Goal: Task Accomplishment & Management: Complete application form

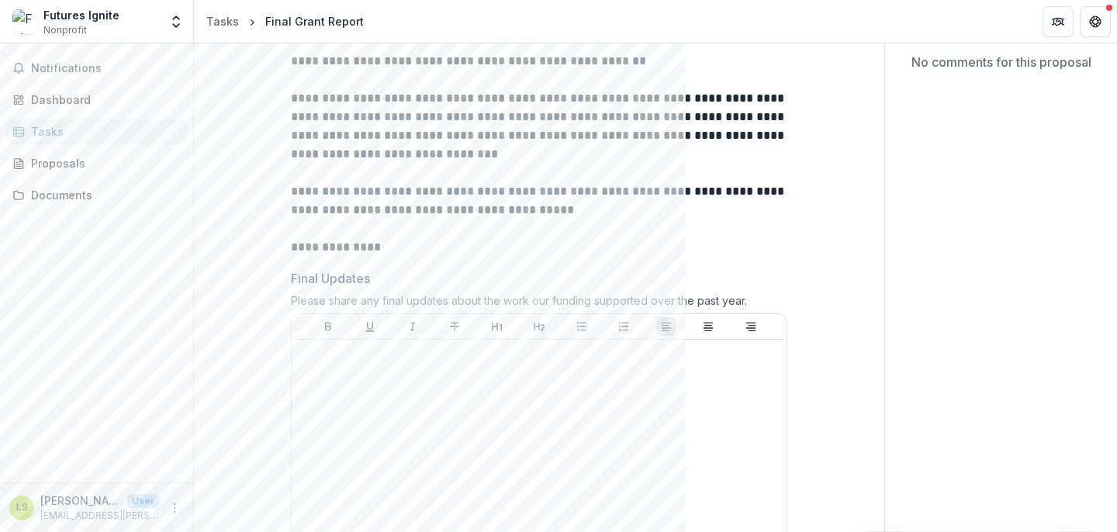
scroll to position [157, 0]
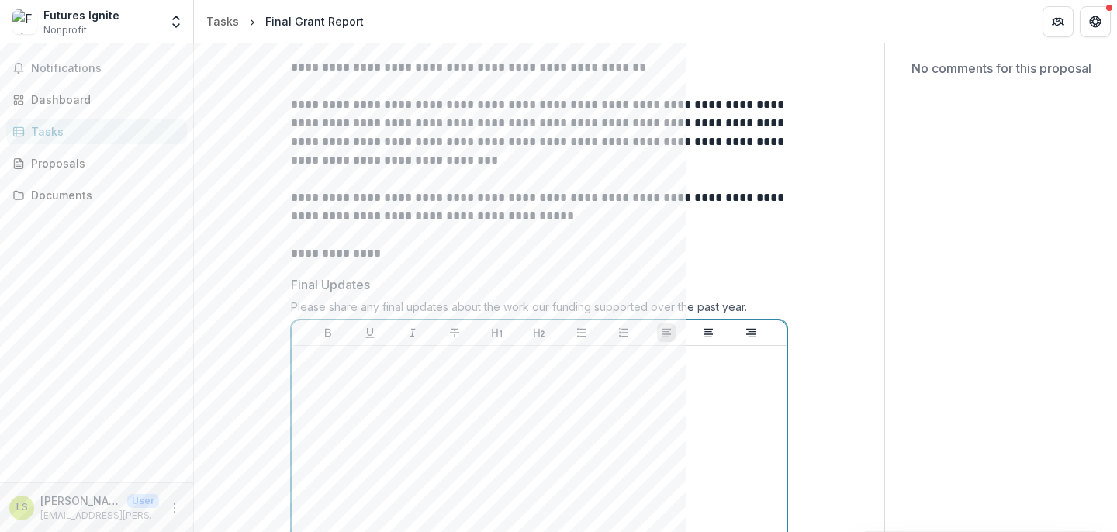
click at [580, 377] on div at bounding box center [539, 468] width 483 height 233
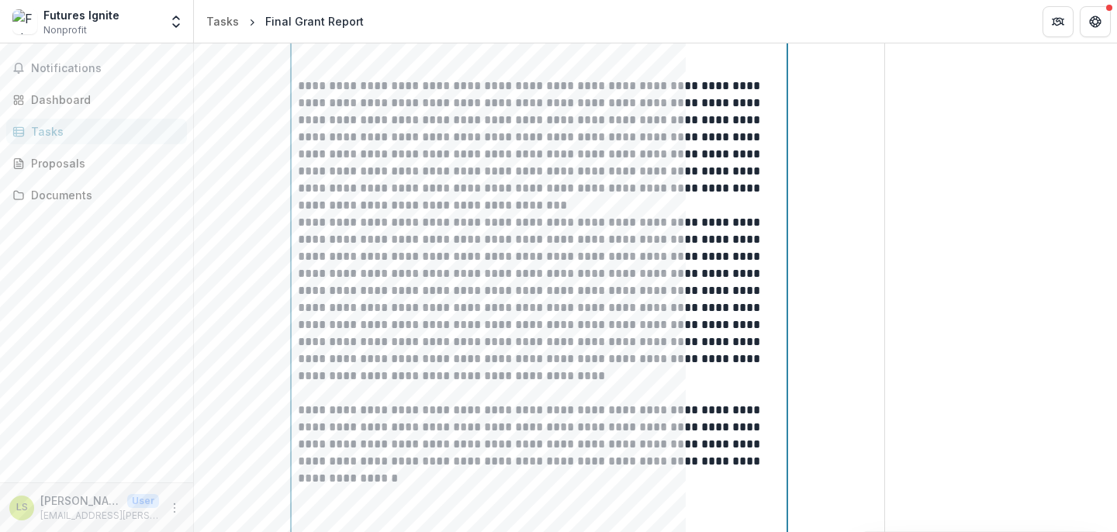
scroll to position [841, 0]
click at [490, 213] on p "**********" at bounding box center [539, 146] width 483 height 137
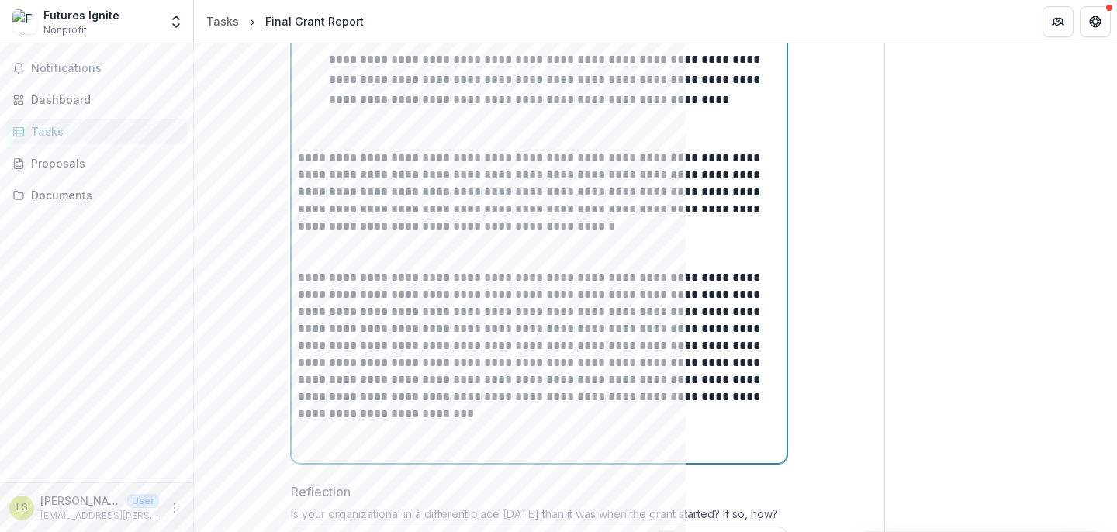
scroll to position [1563, 0]
click at [356, 395] on p "**********" at bounding box center [539, 344] width 483 height 154
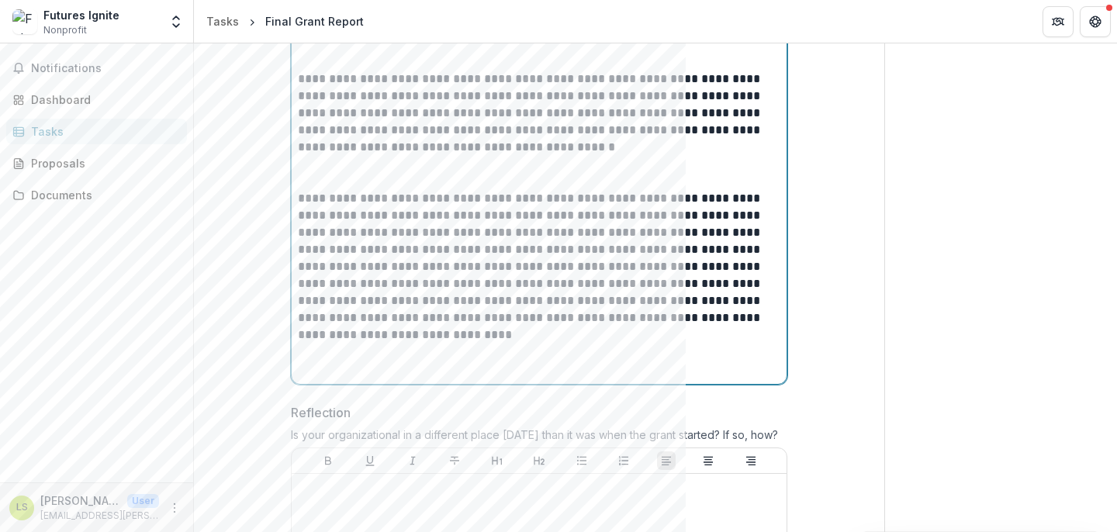
scroll to position [1680, 0]
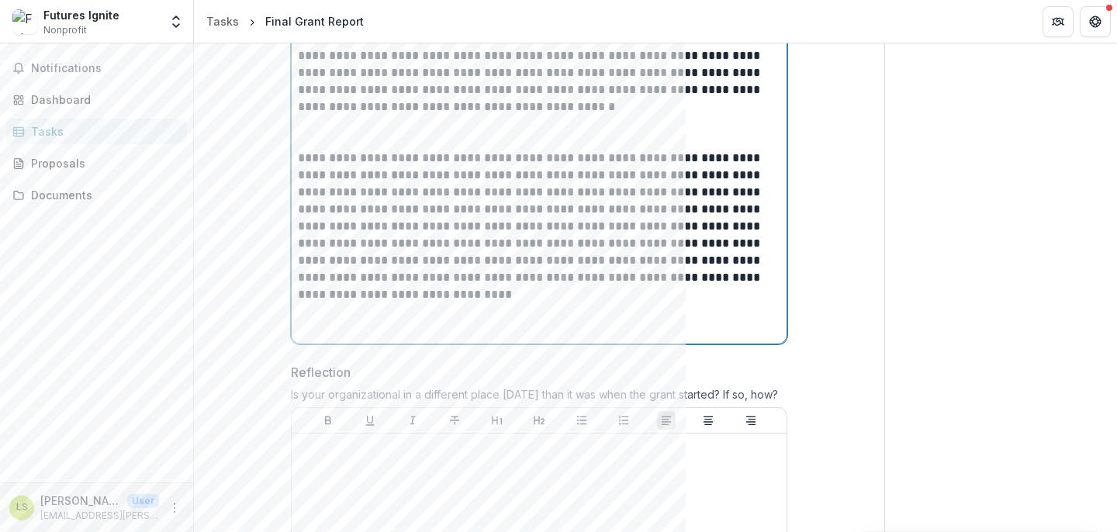
click at [528, 303] on p at bounding box center [539, 320] width 483 height 34
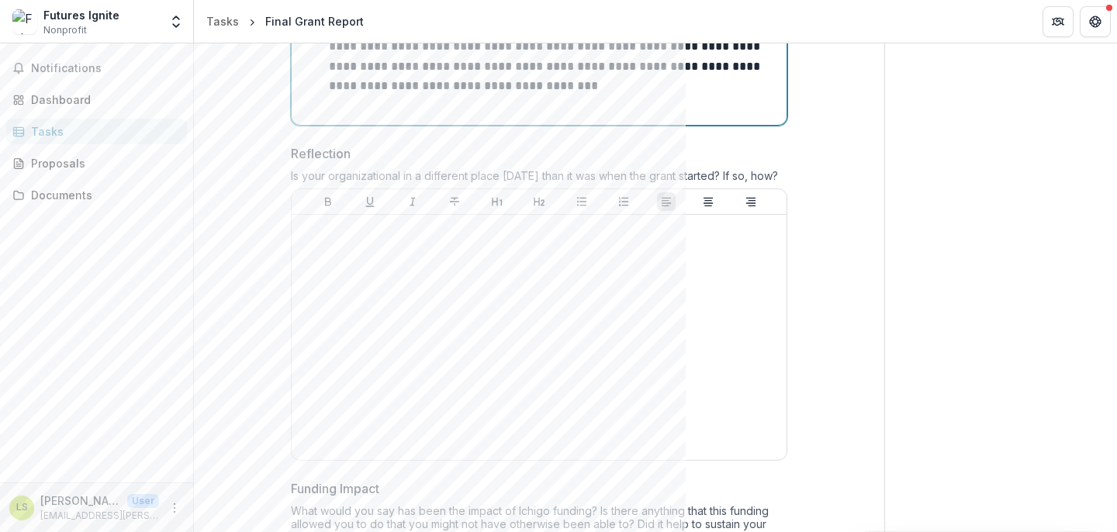
scroll to position [2364, 0]
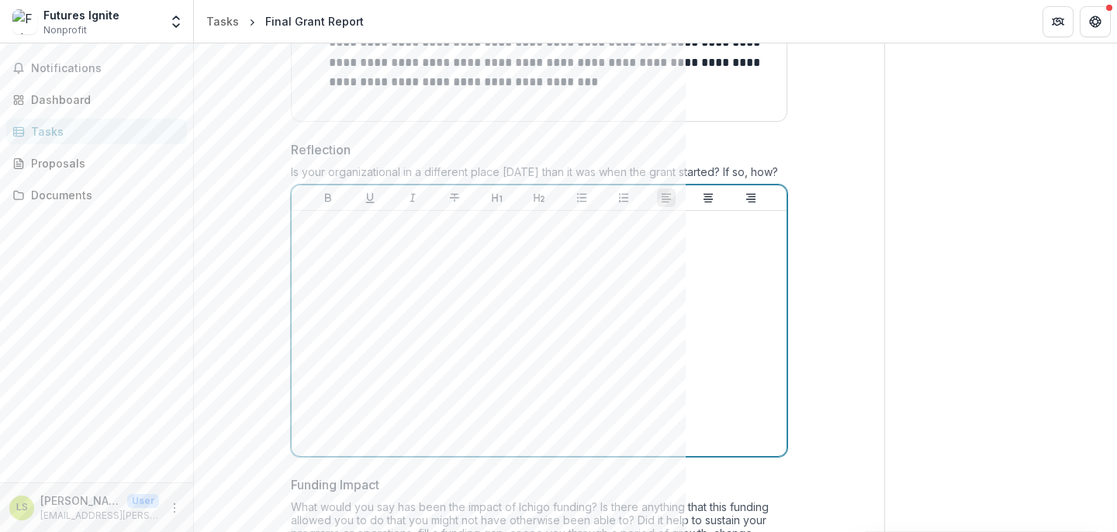
click at [571, 298] on div at bounding box center [539, 333] width 483 height 233
click at [554, 256] on div at bounding box center [539, 333] width 483 height 233
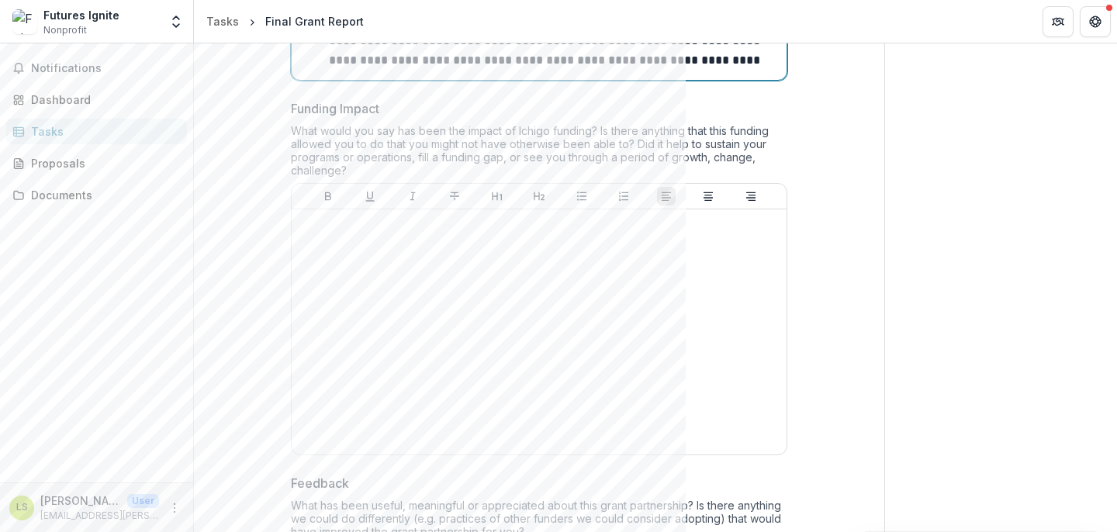
scroll to position [3732, 0]
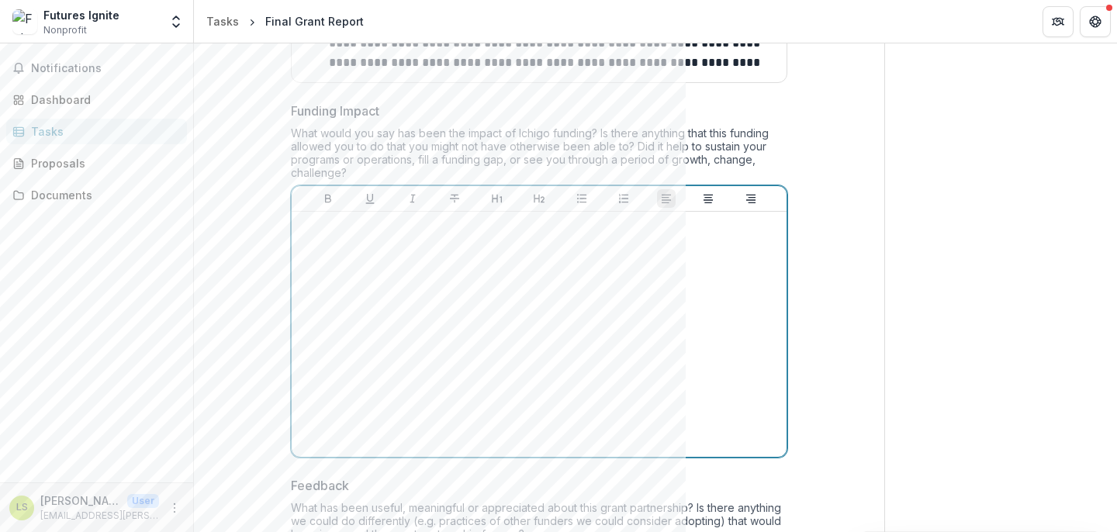
click at [701, 234] on div at bounding box center [539, 334] width 483 height 233
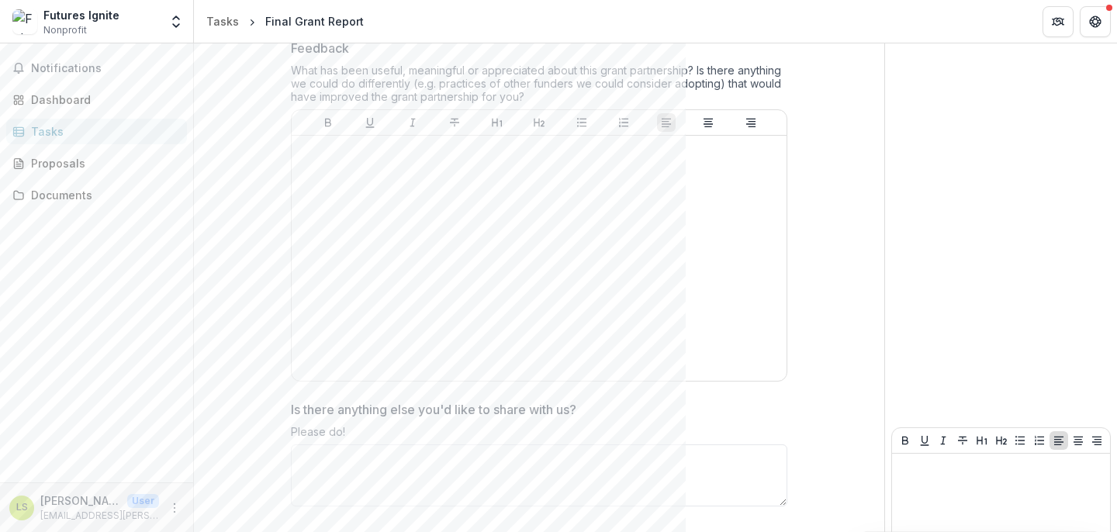
scroll to position [4172, 0]
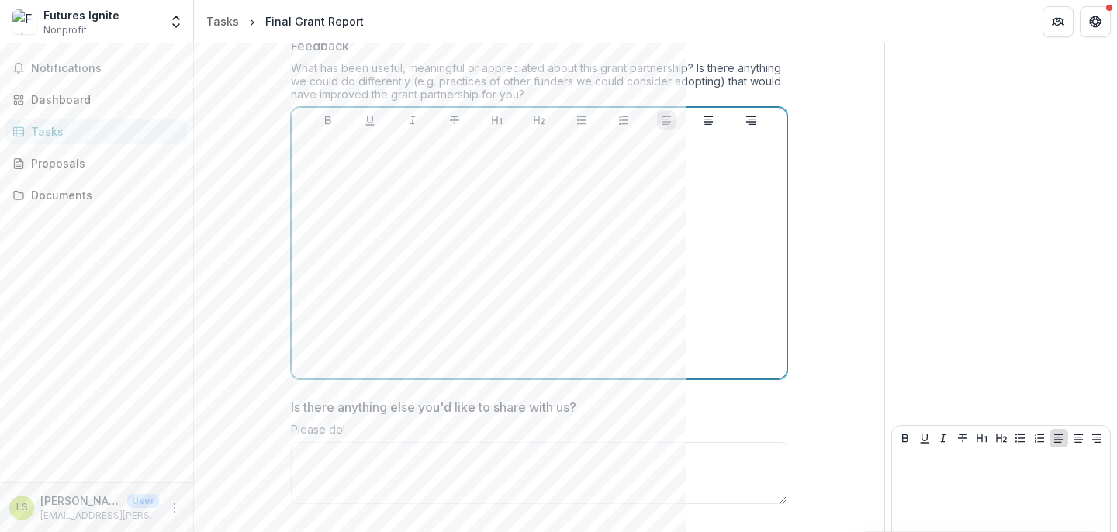
click at [562, 200] on div at bounding box center [539, 256] width 483 height 233
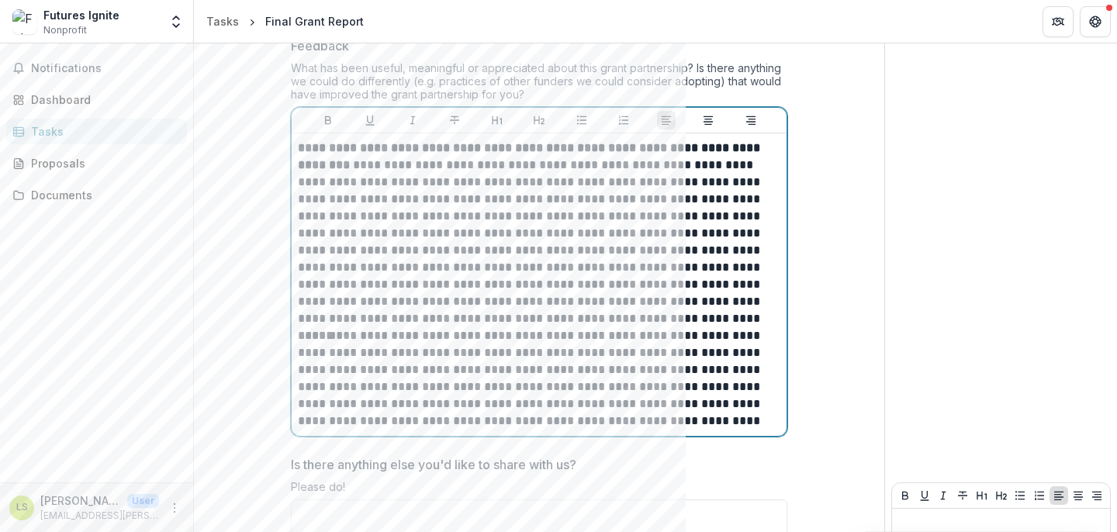
click at [556, 282] on p "**********" at bounding box center [539, 234] width 483 height 188
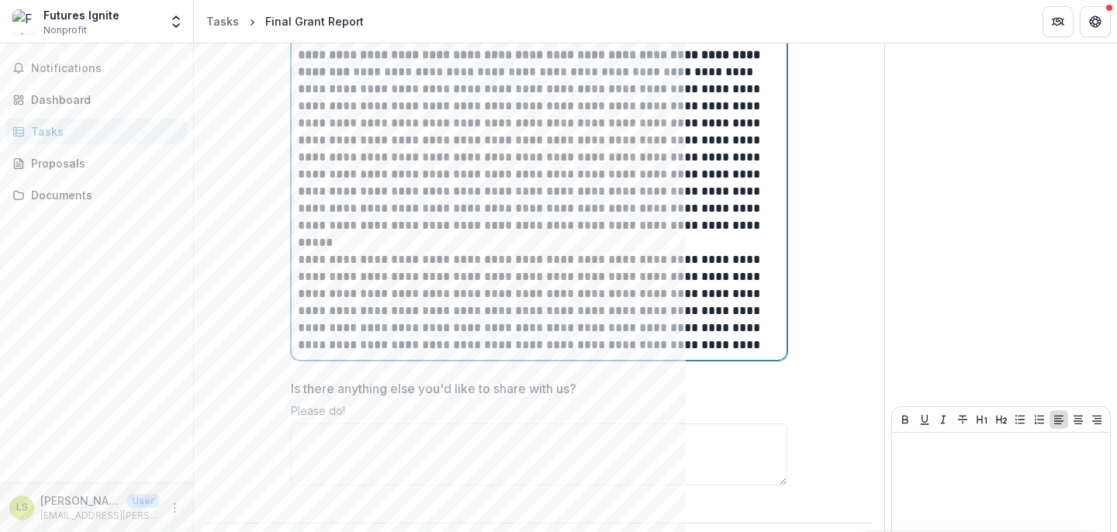
scroll to position [4267, 0]
click at [569, 422] on textarea "Is there anything else you'd like to share with us?" at bounding box center [539, 453] width 497 height 62
click at [607, 422] on textarea "Is there anything else you'd like to share with us?" at bounding box center [539, 453] width 497 height 62
paste textarea "**********"
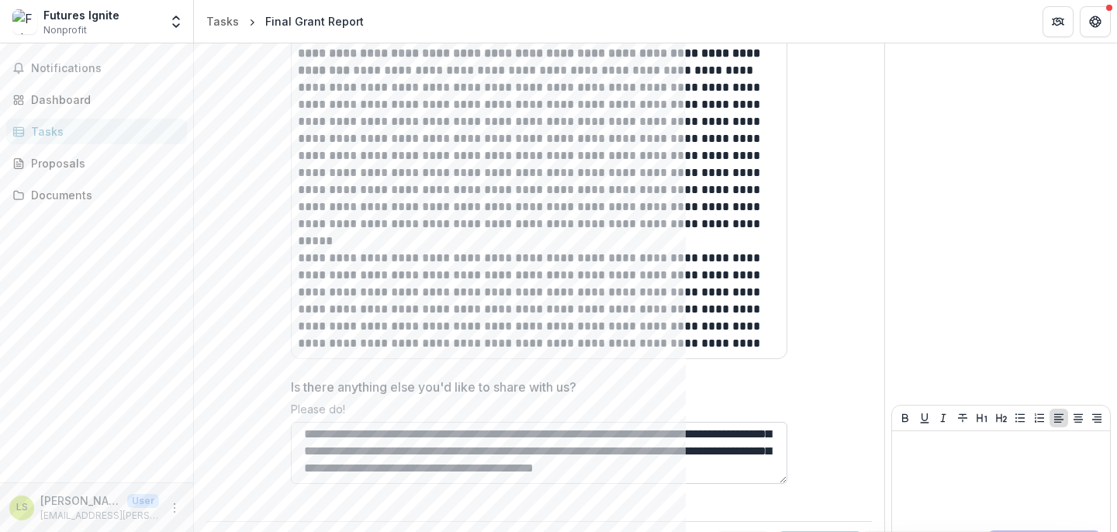
scroll to position [64, 0]
click at [737, 422] on textarea "**********" at bounding box center [539, 453] width 497 height 62
click at [719, 425] on textarea "**********" at bounding box center [539, 453] width 497 height 62
paste textarea "**********"
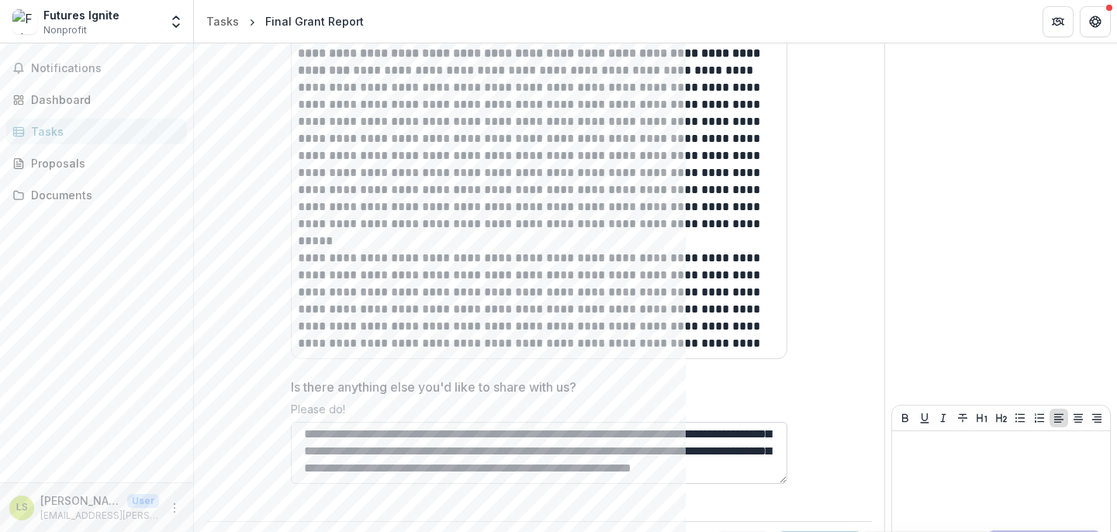
scroll to position [652, 0]
type textarea "**********"
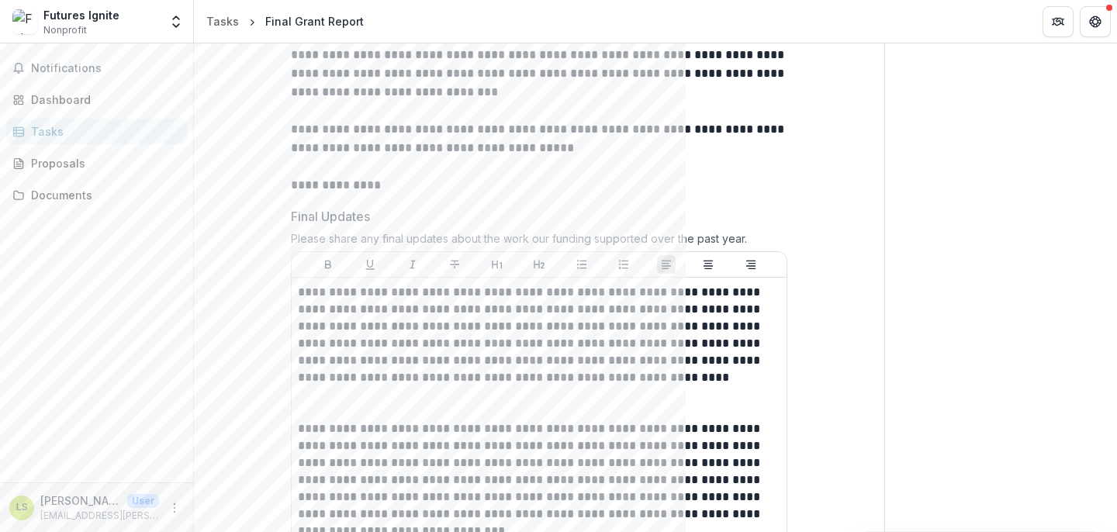
scroll to position [0, 0]
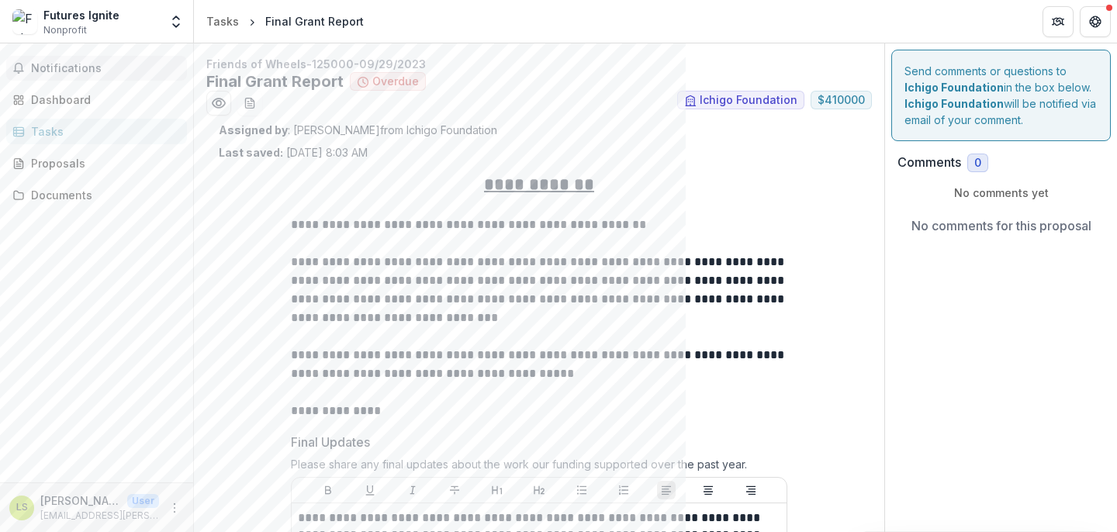
click at [71, 71] on span "Notifications" at bounding box center [106, 68] width 150 height 13
click at [70, 95] on div "Dashboard" at bounding box center [103, 100] width 144 height 16
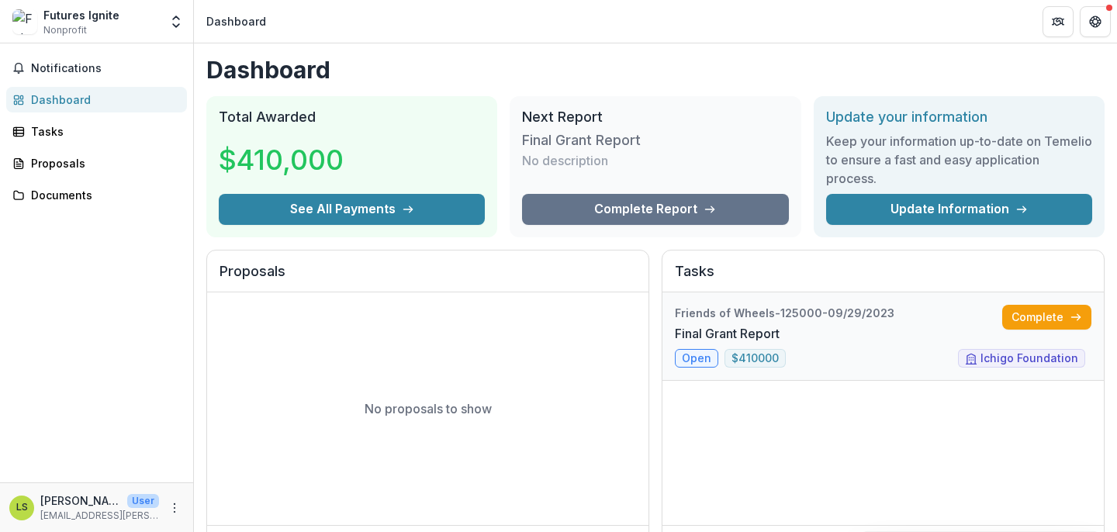
click at [697, 343] on link "Final Grant Report" at bounding box center [727, 333] width 105 height 19
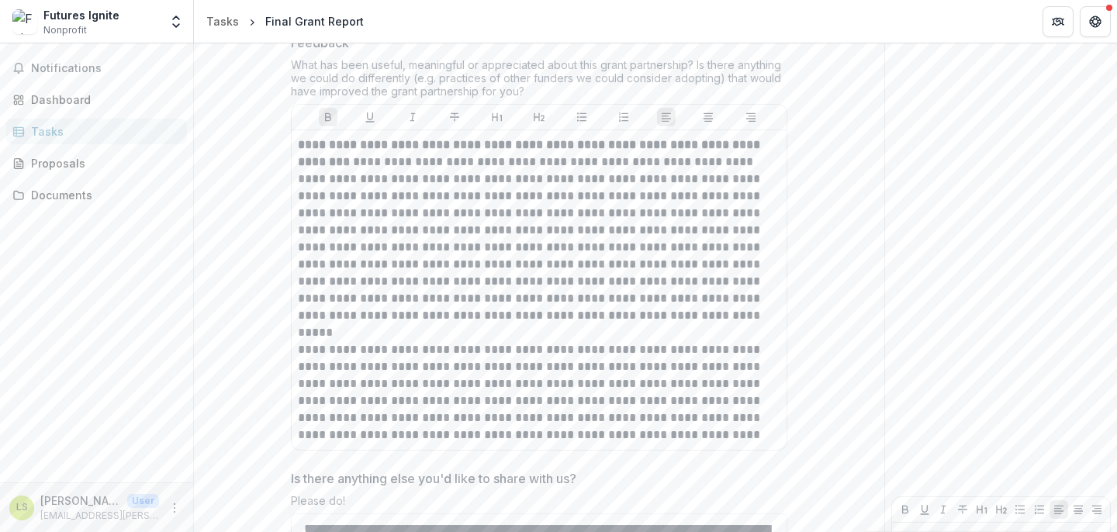
scroll to position [4267, 0]
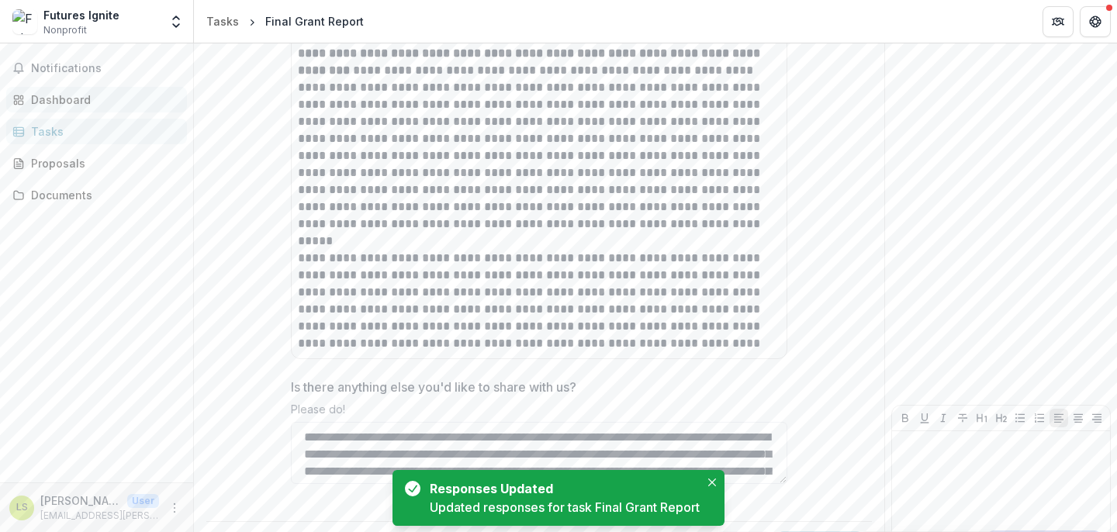
click at [112, 101] on div "Dashboard" at bounding box center [103, 100] width 144 height 16
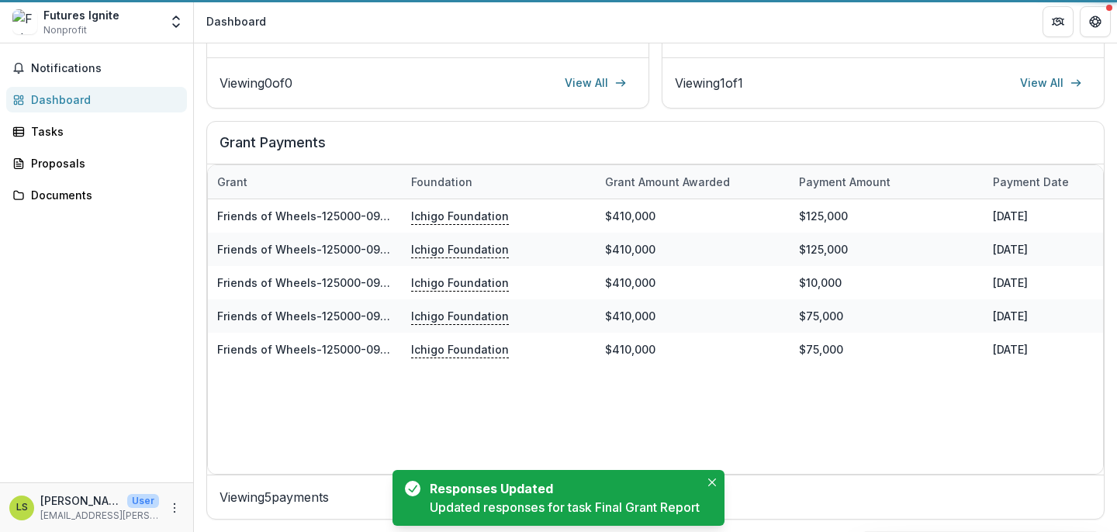
scroll to position [468, 0]
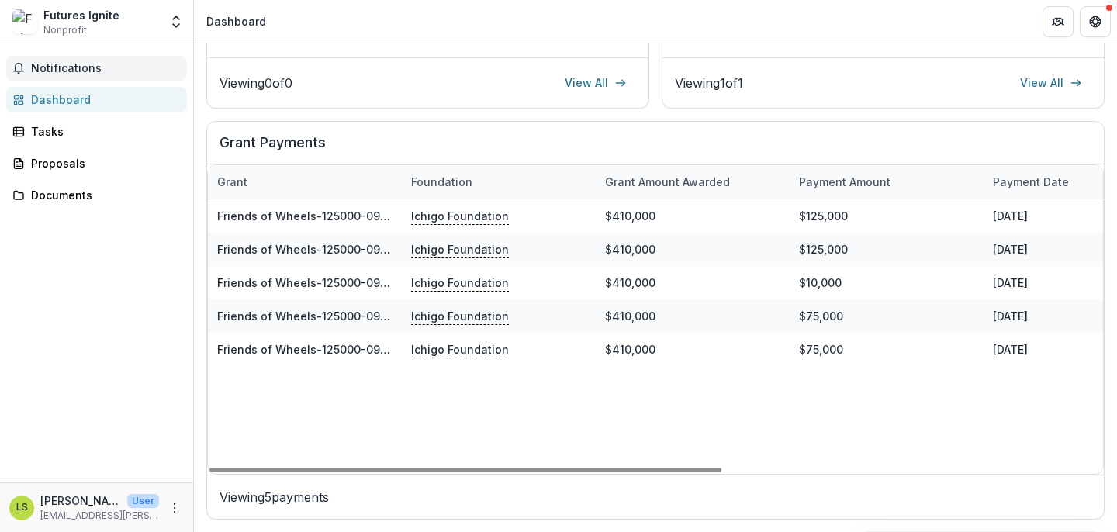
click at [51, 71] on span "Notifications" at bounding box center [106, 68] width 150 height 13
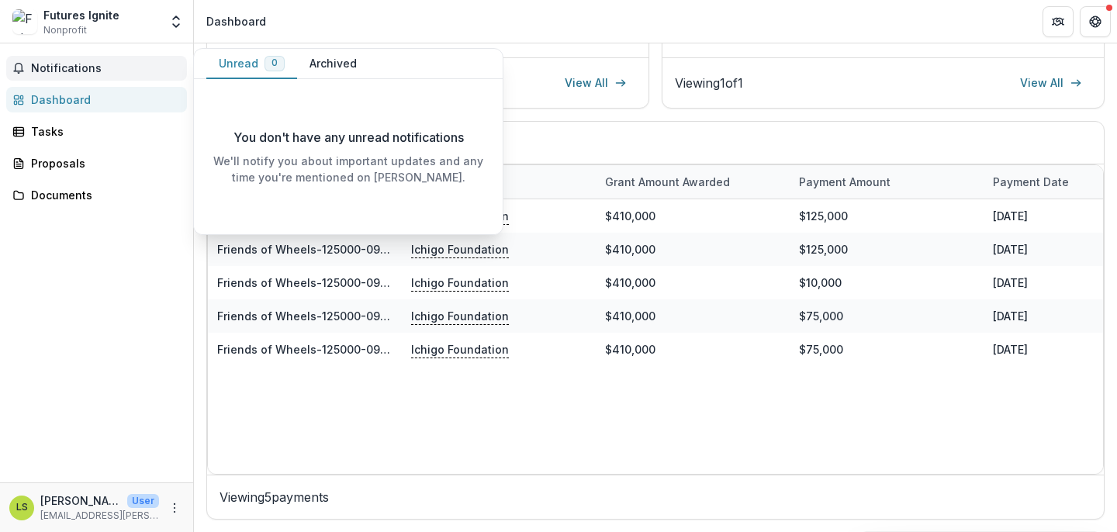
click at [77, 70] on span "Notifications" at bounding box center [106, 68] width 150 height 13
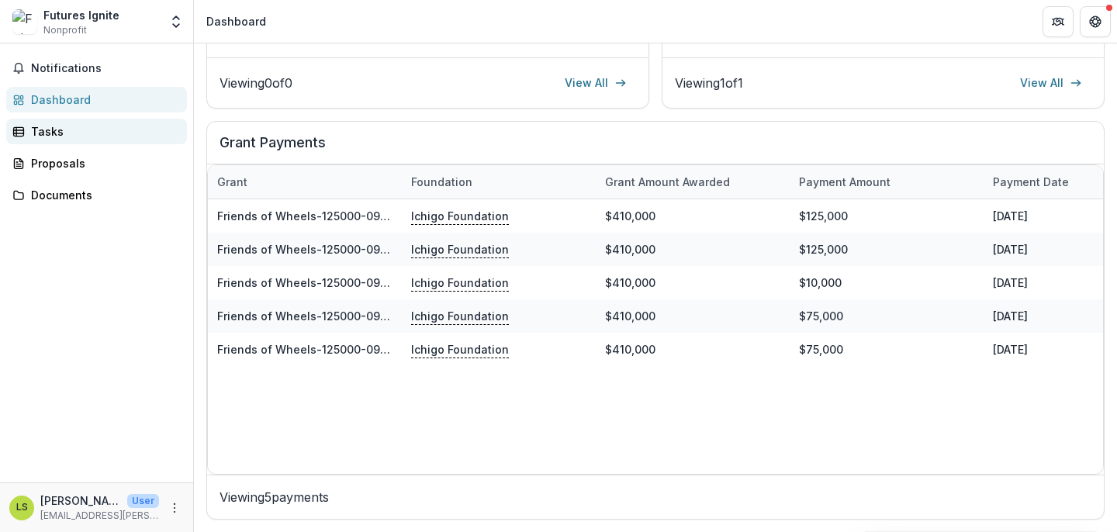
click at [57, 127] on div "Tasks" at bounding box center [103, 131] width 144 height 16
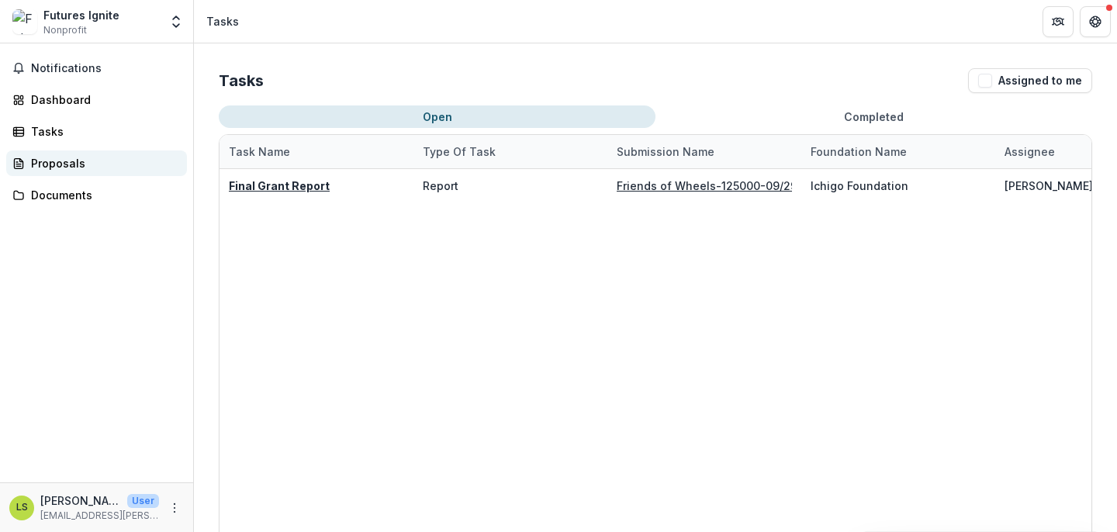
click at [54, 172] on link "Proposals" at bounding box center [96, 164] width 181 height 26
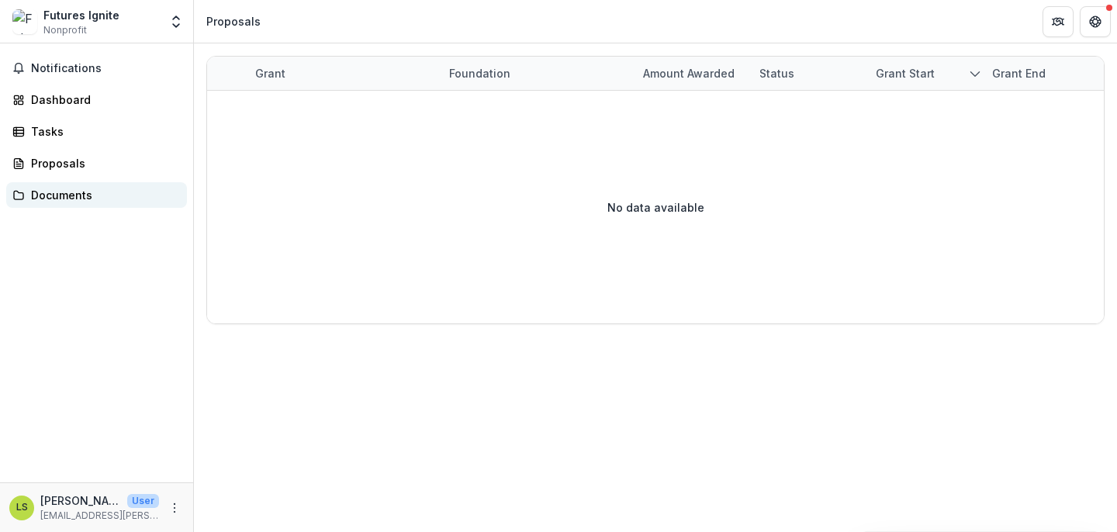
click at [58, 196] on div "Documents" at bounding box center [103, 195] width 144 height 16
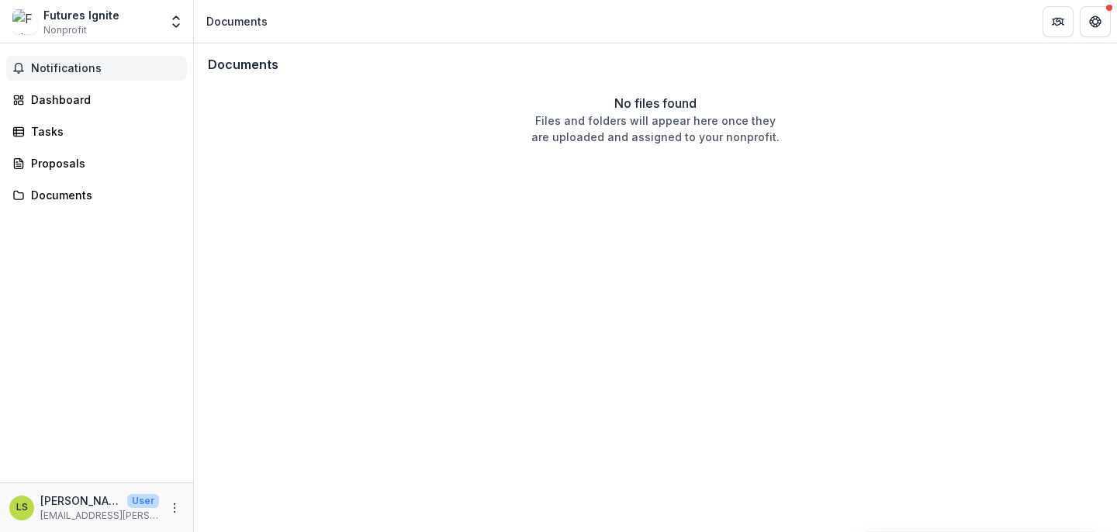
click at [59, 73] on span "Notifications" at bounding box center [106, 68] width 150 height 13
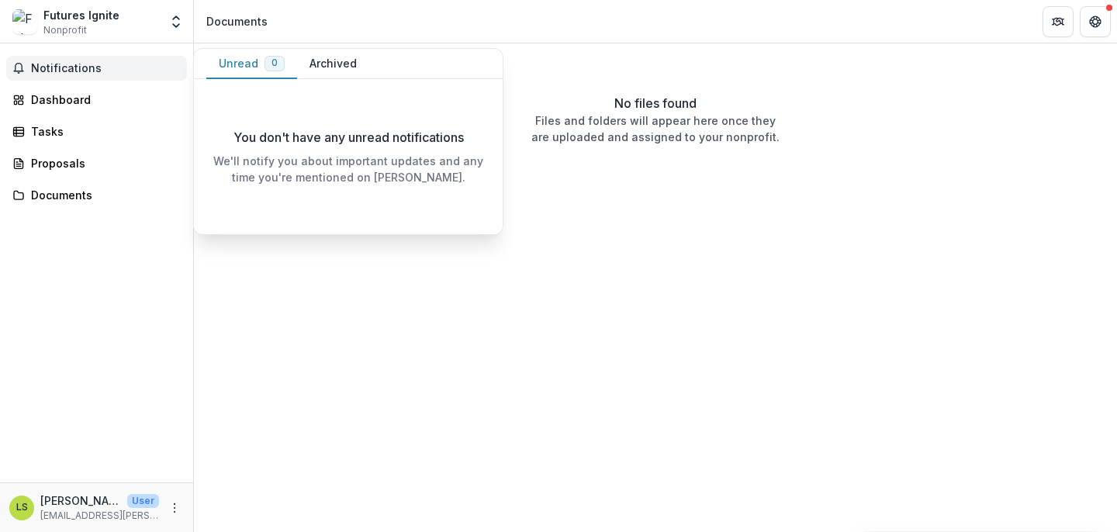
click at [81, 71] on span "Notifications" at bounding box center [106, 68] width 150 height 13
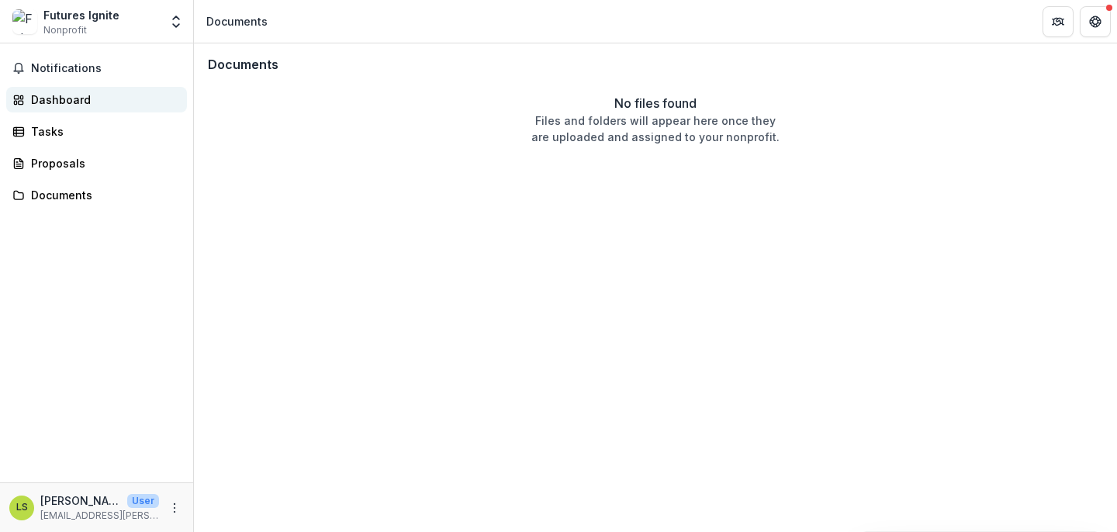
click at [74, 94] on div "Dashboard" at bounding box center [103, 100] width 144 height 16
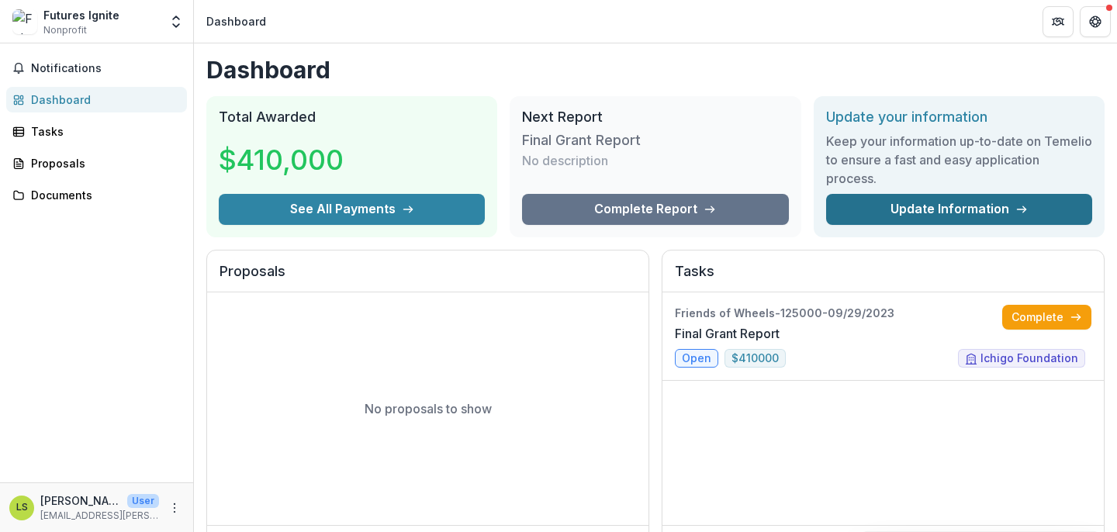
click at [843, 204] on link "Update Information" at bounding box center [959, 209] width 266 height 31
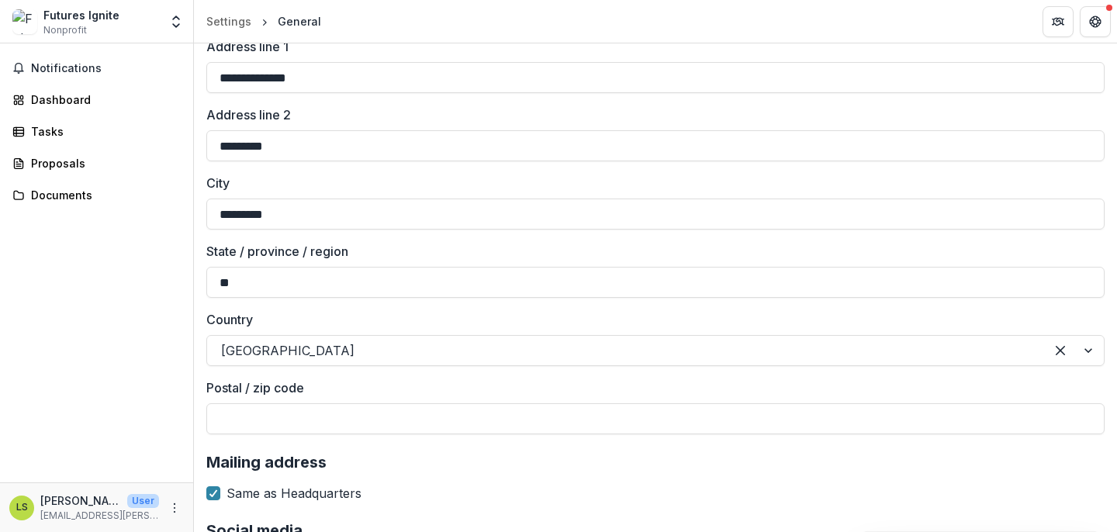
scroll to position [1357, 0]
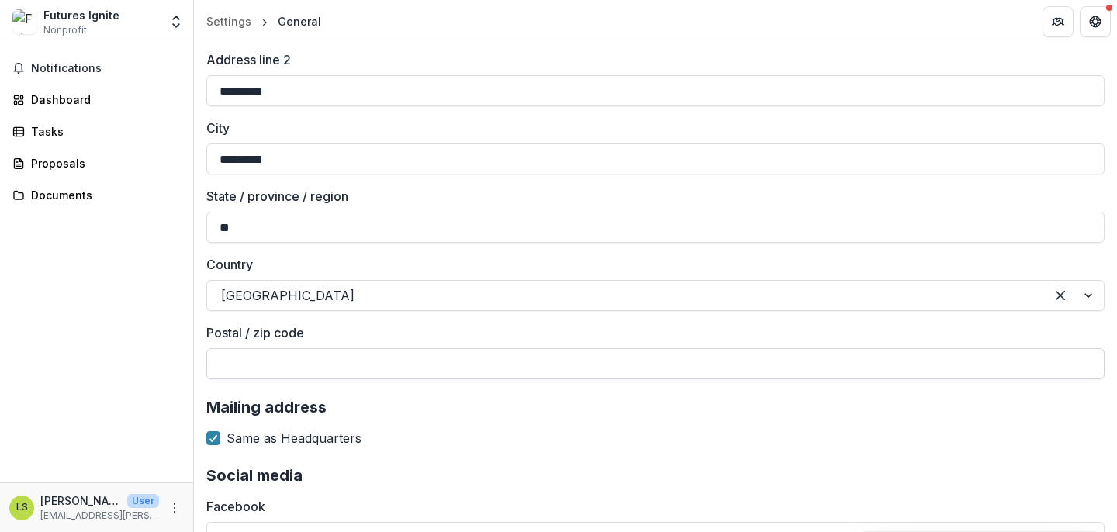
click at [557, 361] on input "Postal / zip code" at bounding box center [655, 363] width 898 height 31
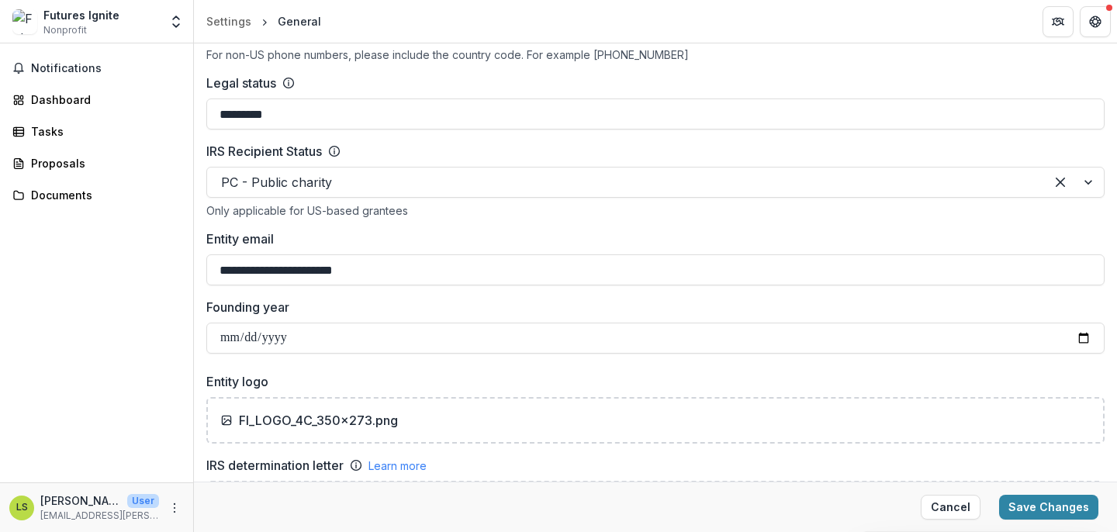
scroll to position [722, 0]
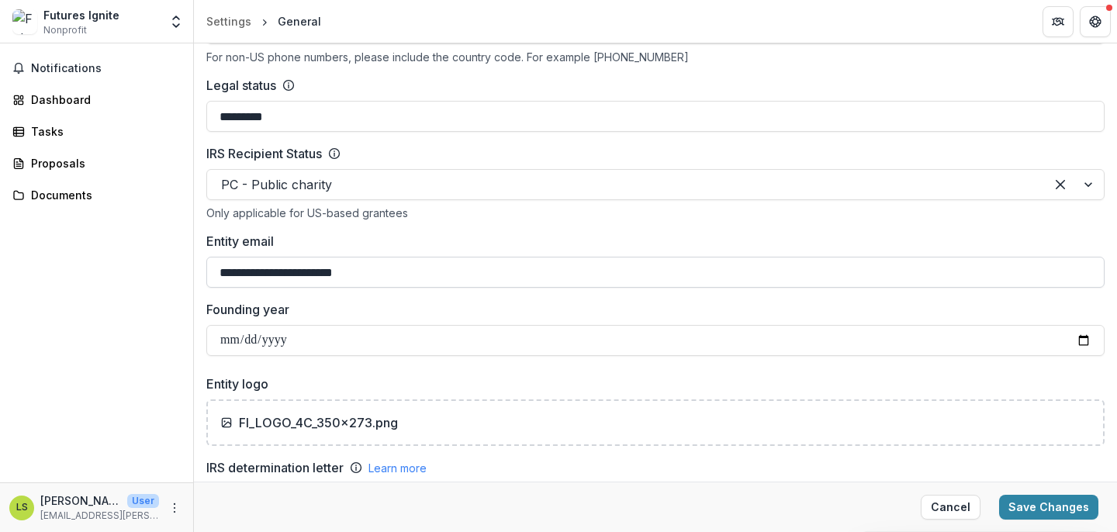
type input "*****"
click at [465, 277] on input "**********" at bounding box center [655, 272] width 898 height 31
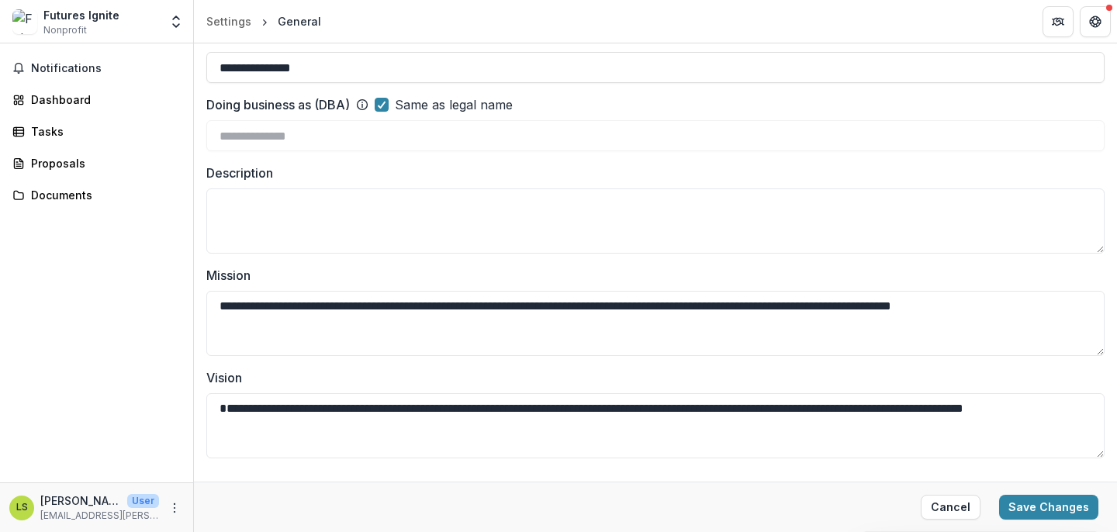
scroll to position [0, 0]
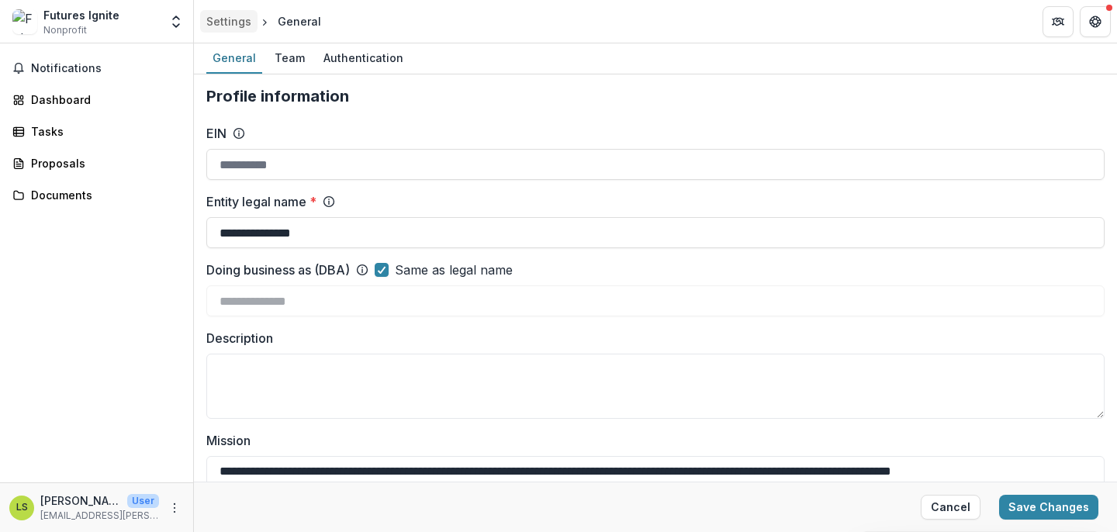
type input "**********"
click at [653, 167] on input "EIN" at bounding box center [655, 164] width 898 height 31
type input "**********"
click at [1043, 506] on button "Save Changes" at bounding box center [1048, 507] width 99 height 25
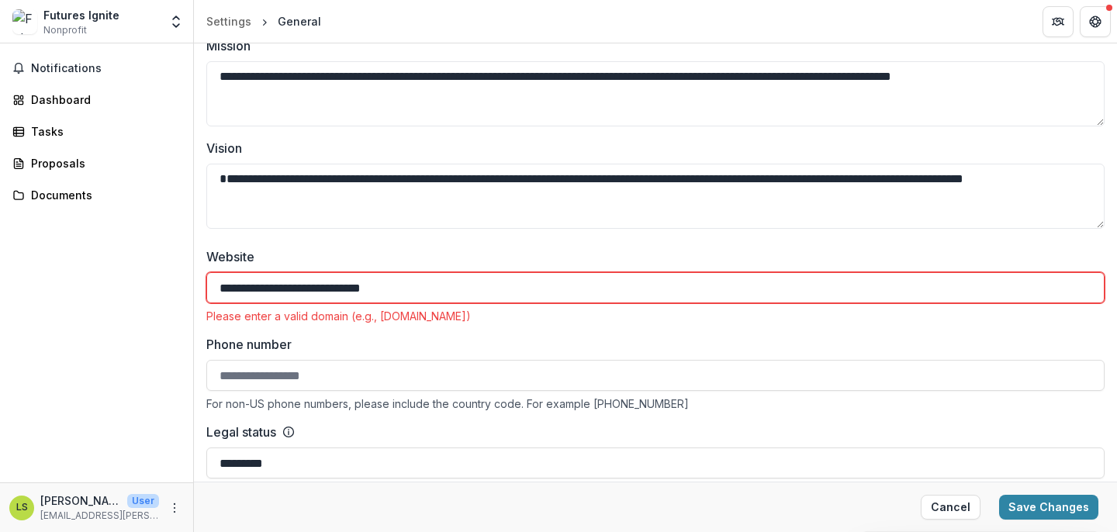
click at [605, 289] on input "**********" at bounding box center [655, 287] width 898 height 31
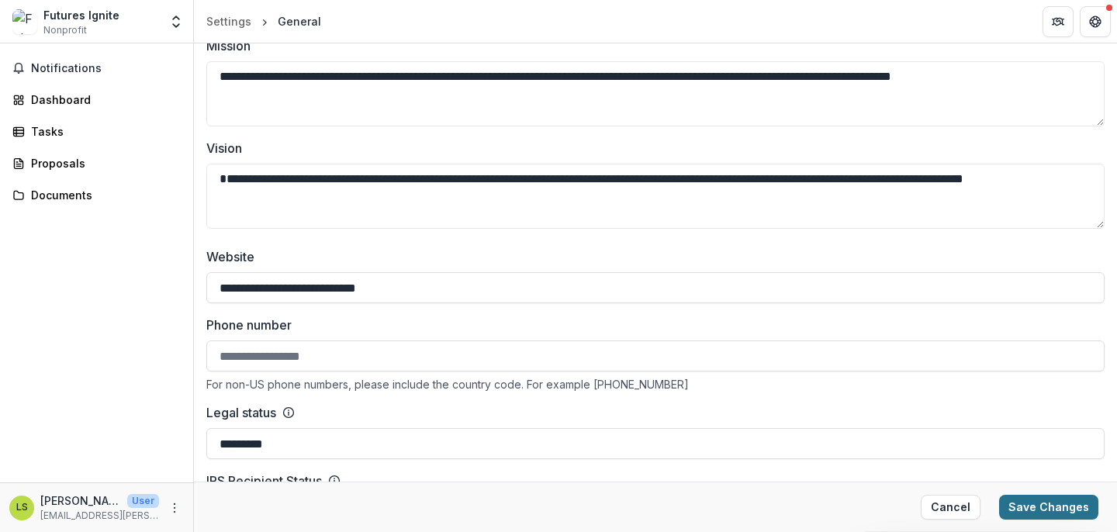
type input "**********"
click at [1019, 498] on button "Save Changes" at bounding box center [1048, 507] width 99 height 25
type input "**********"
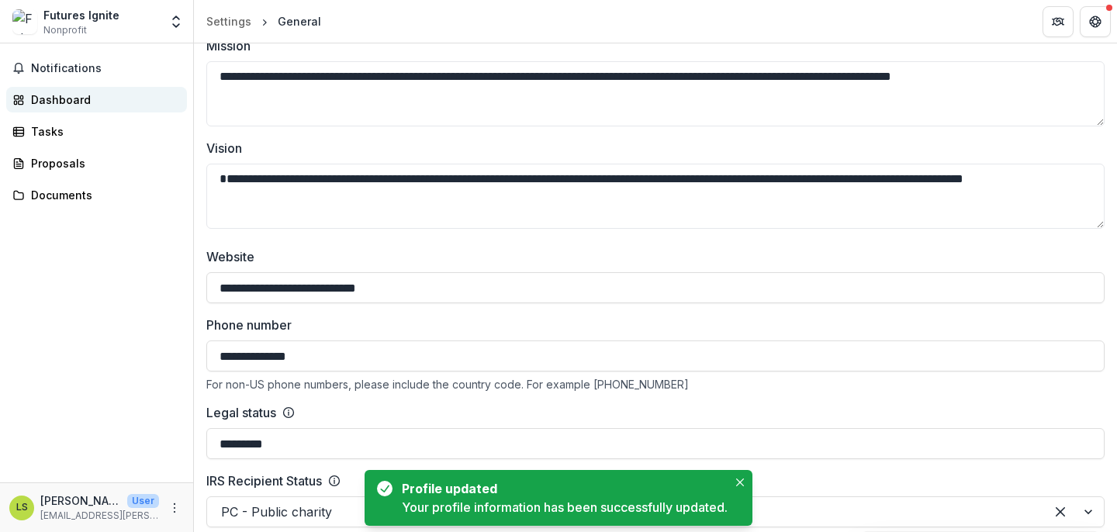
click at [137, 88] on link "Dashboard" at bounding box center [96, 100] width 181 height 26
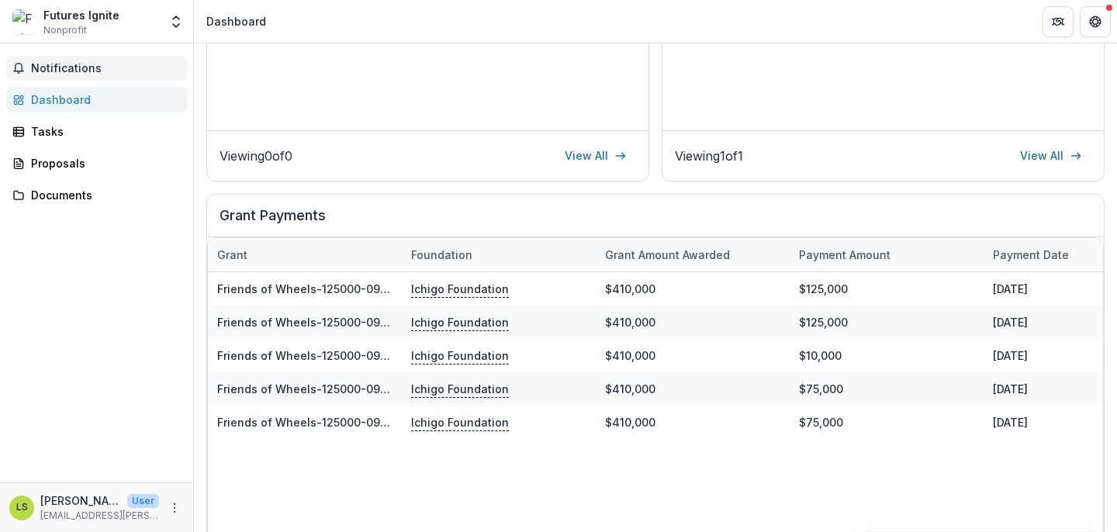
click at [108, 71] on span "Notifications" at bounding box center [106, 68] width 150 height 13
click at [64, 130] on div "Tasks" at bounding box center [103, 131] width 144 height 16
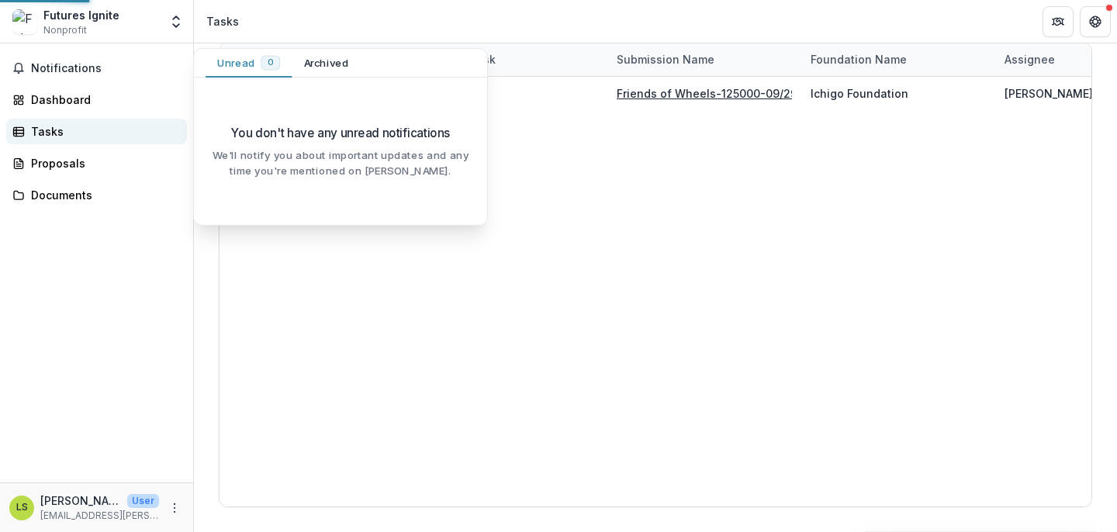
scroll to position [92, 0]
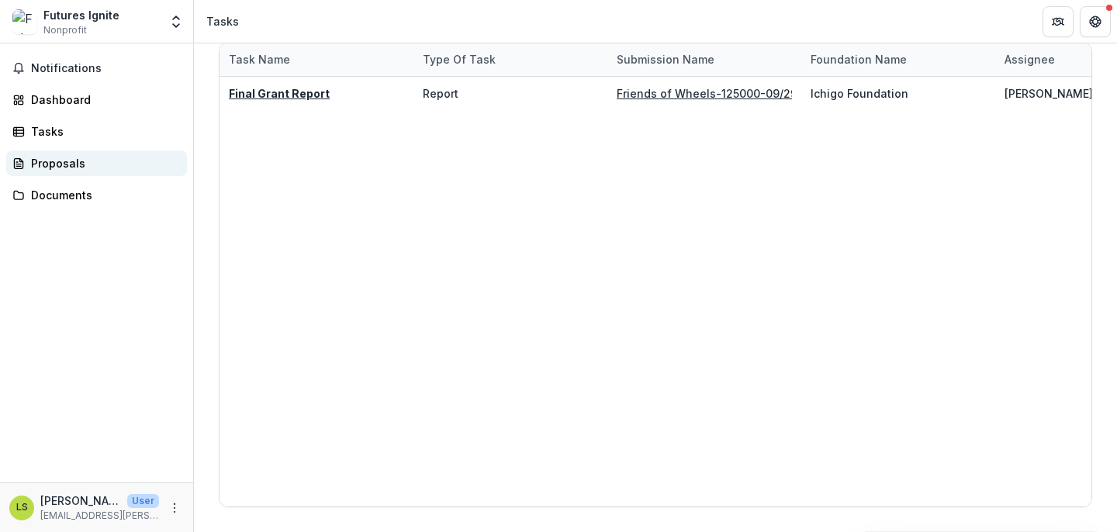
click at [61, 171] on div "Proposals" at bounding box center [103, 163] width 144 height 16
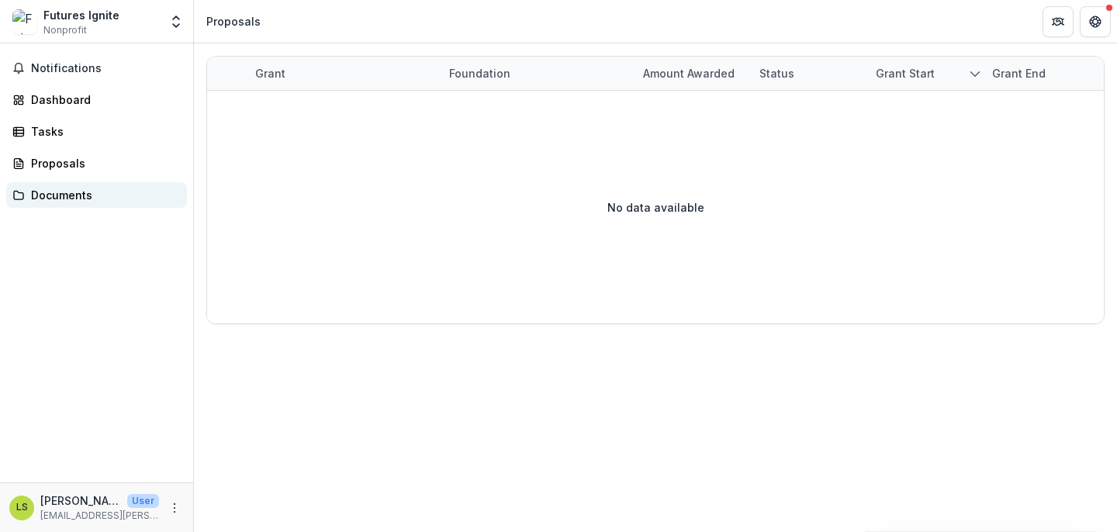
click at [65, 191] on div "Documents" at bounding box center [103, 195] width 144 height 16
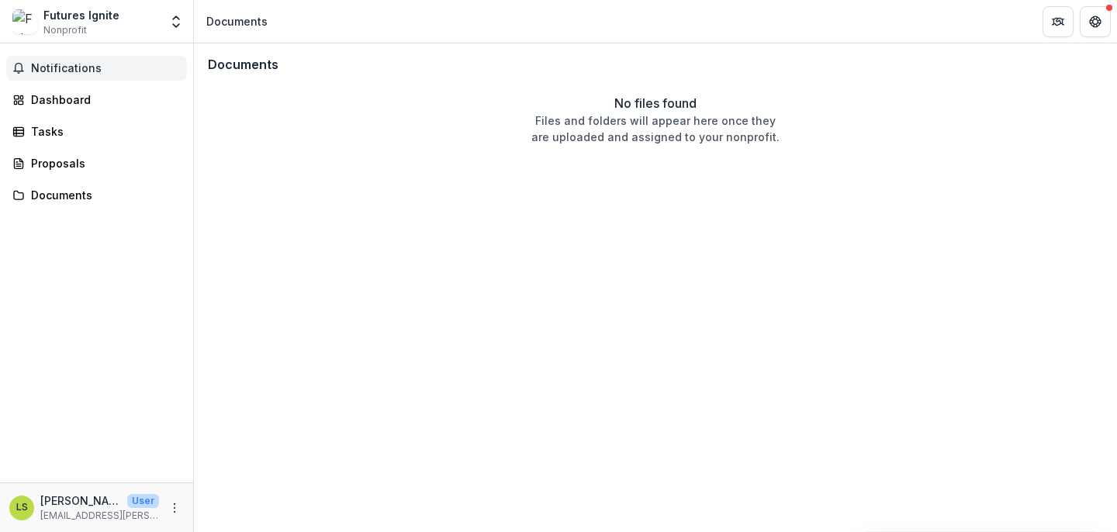
click at [94, 67] on span "Notifications" at bounding box center [106, 68] width 150 height 13
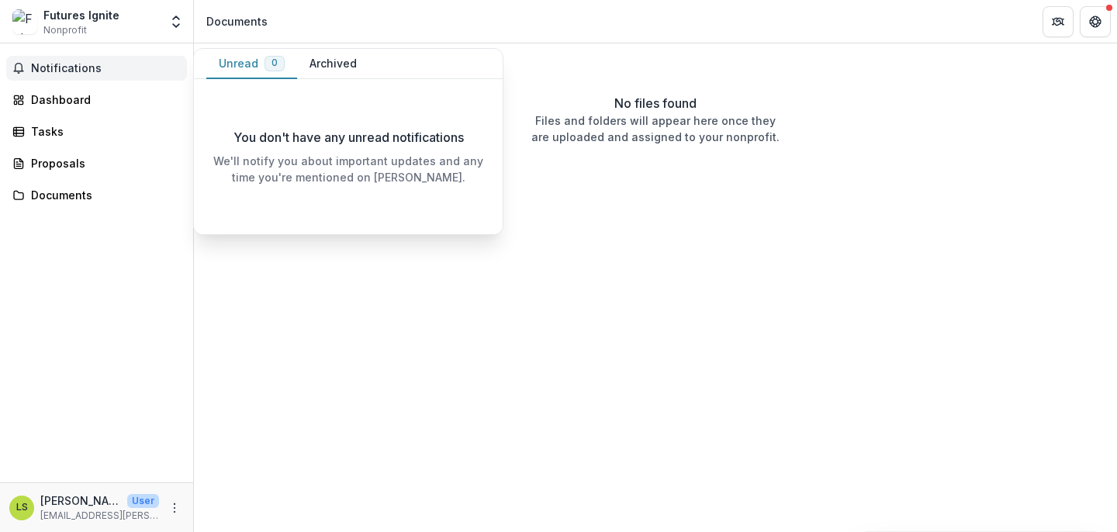
click at [72, 72] on span "Notifications" at bounding box center [106, 68] width 150 height 13
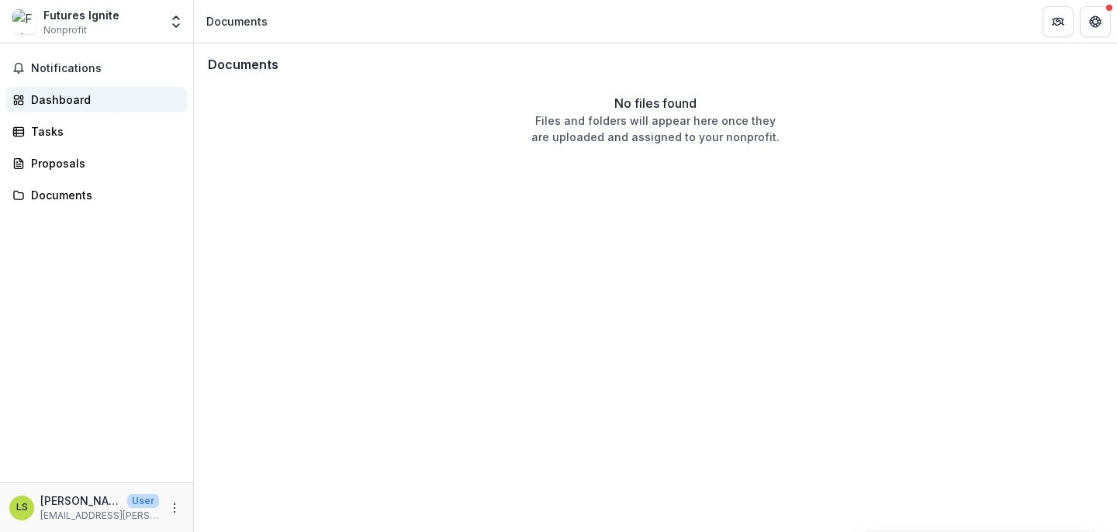
click at [74, 98] on div "Dashboard" at bounding box center [103, 100] width 144 height 16
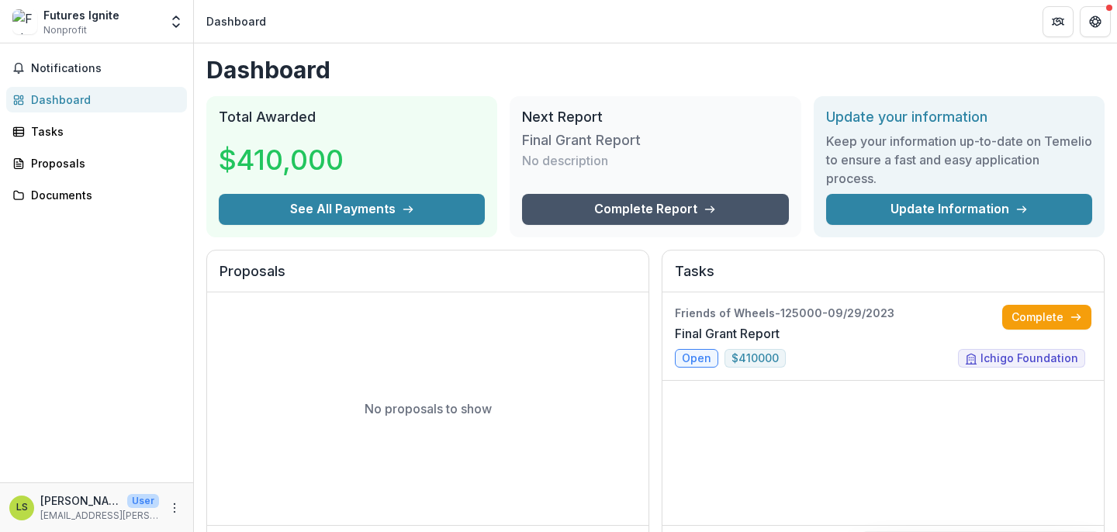
click at [614, 206] on link "Complete Report" at bounding box center [655, 209] width 266 height 31
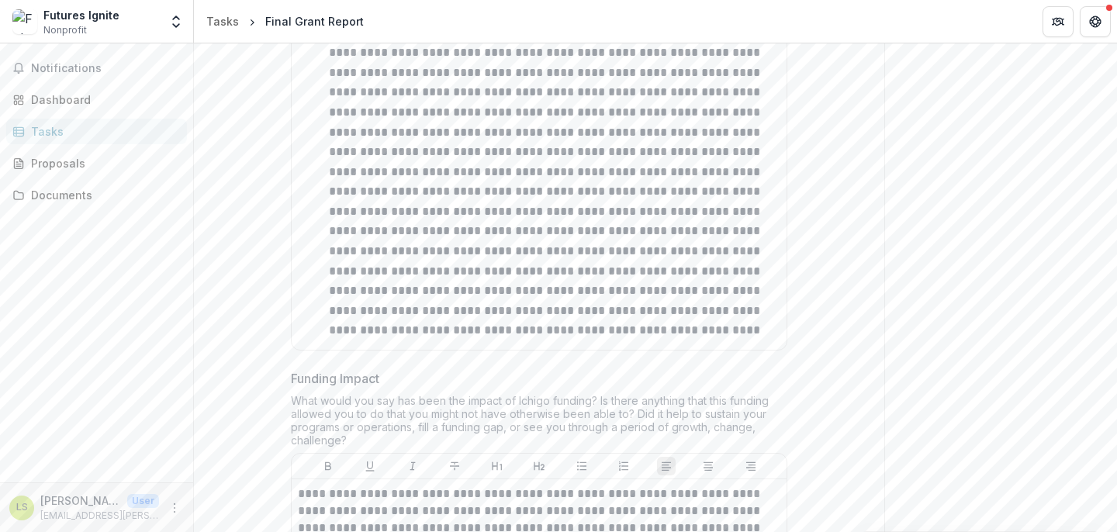
scroll to position [4267, 0]
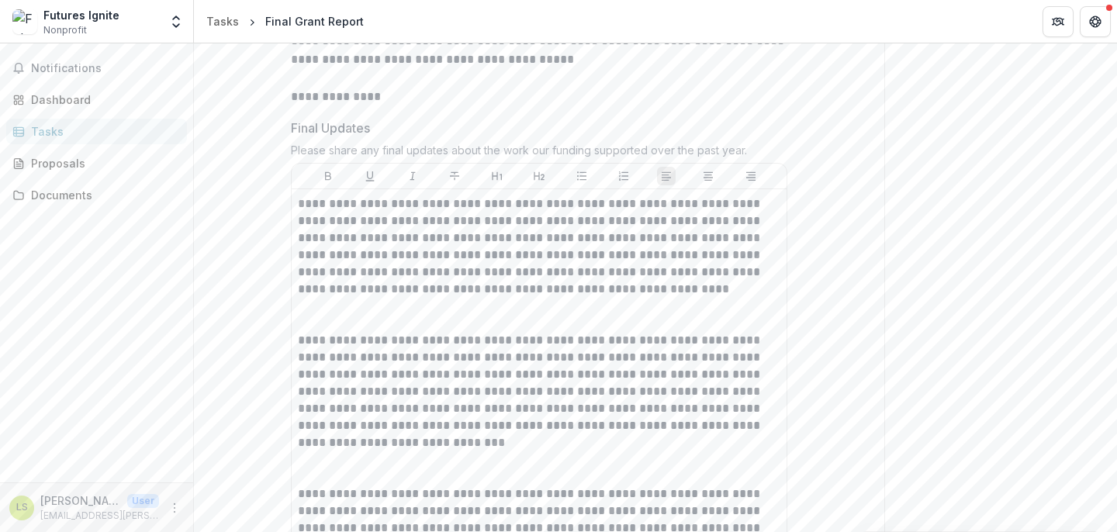
scroll to position [0, 0]
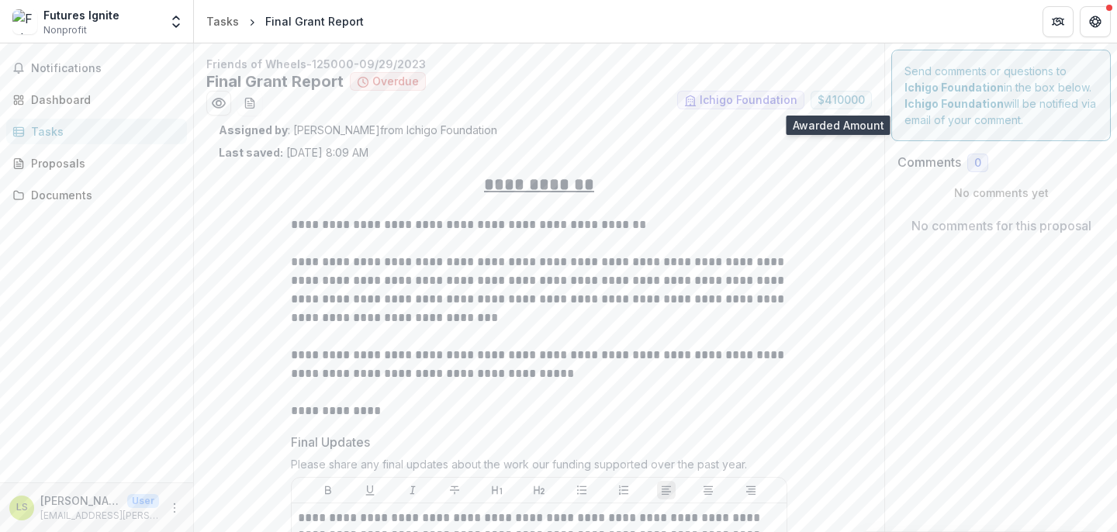
click at [830, 102] on span "$ 410000" at bounding box center [841, 100] width 47 height 13
click at [55, 188] on div "Documents" at bounding box center [103, 195] width 144 height 16
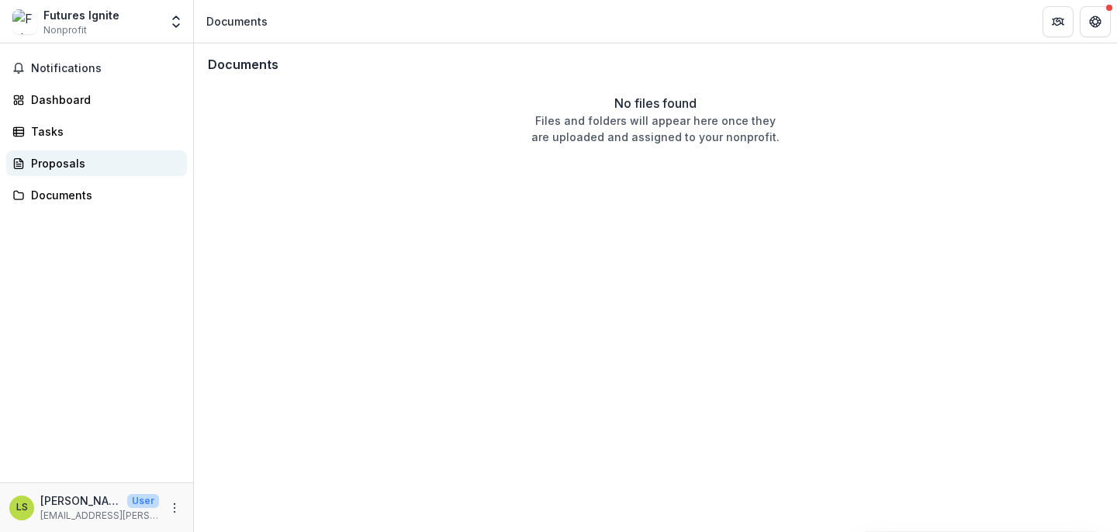
click at [57, 162] on div "Proposals" at bounding box center [103, 163] width 144 height 16
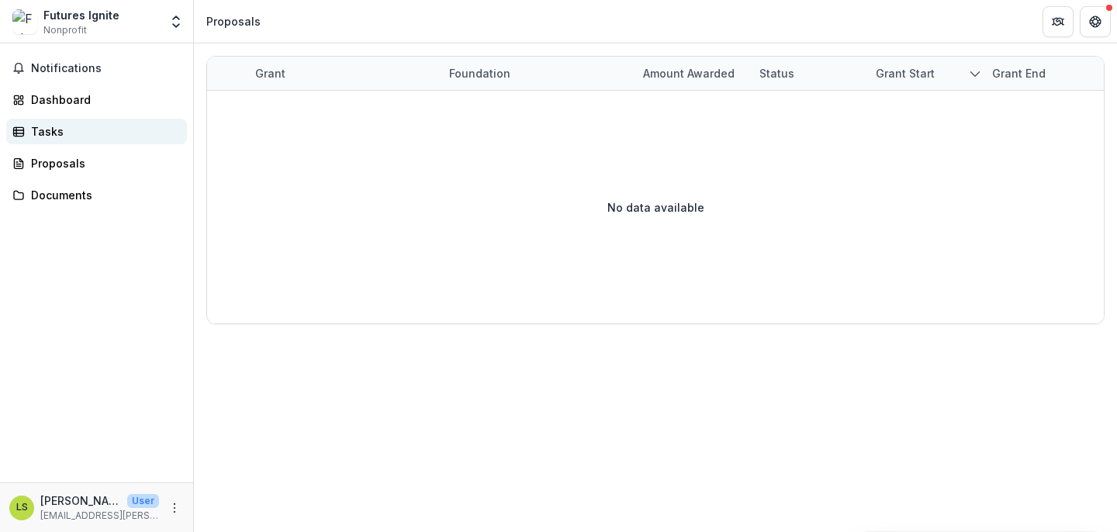
click at [48, 139] on div "Tasks" at bounding box center [103, 131] width 144 height 16
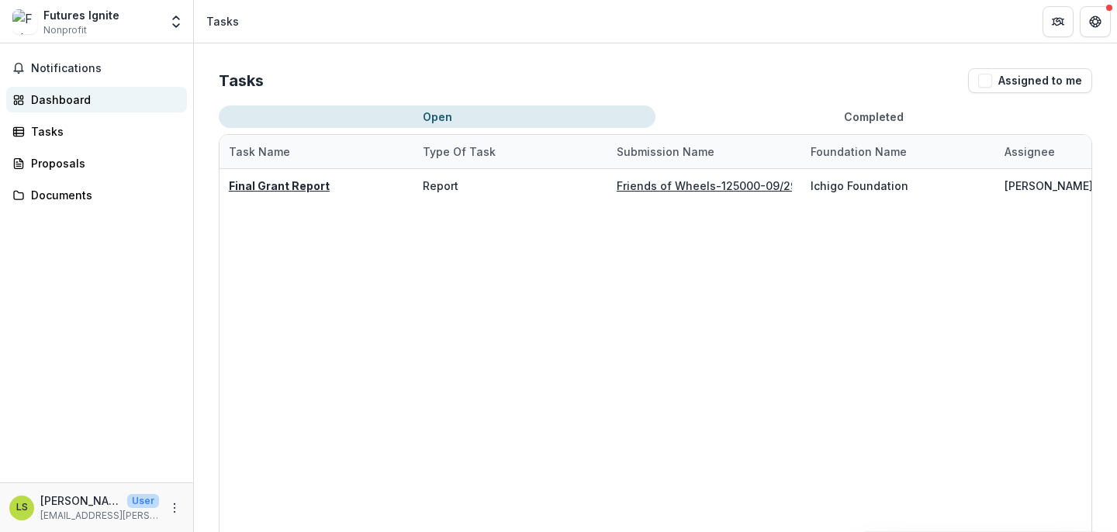
click at [49, 102] on div "Dashboard" at bounding box center [103, 100] width 144 height 16
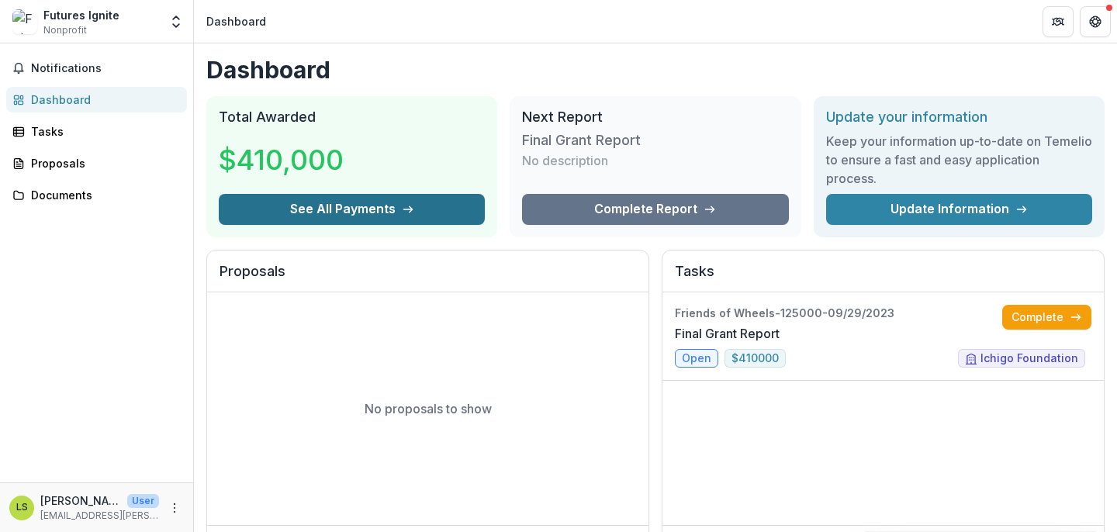
click at [396, 207] on button "See All Payments" at bounding box center [352, 209] width 266 height 31
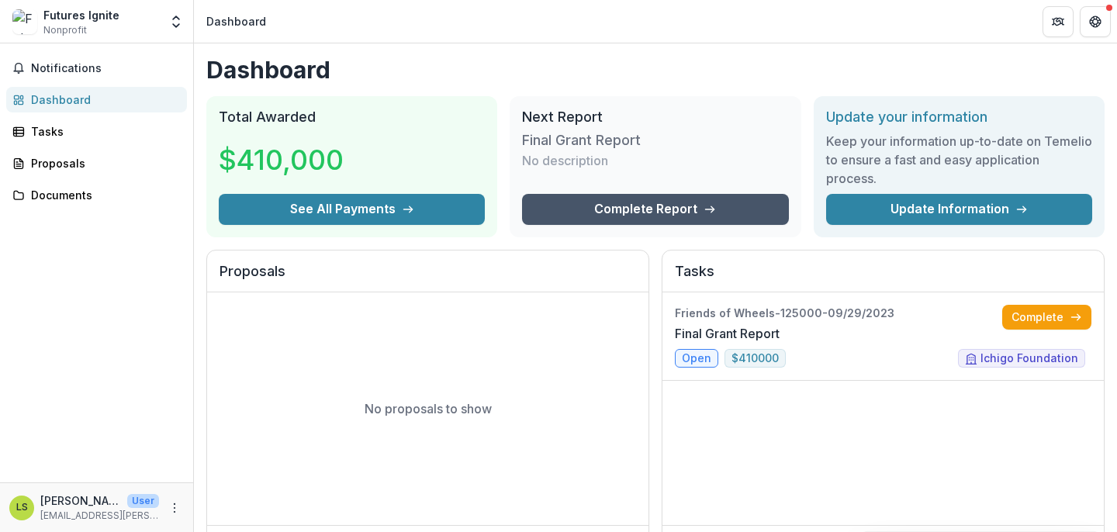
click at [709, 204] on icon at bounding box center [710, 209] width 12 height 12
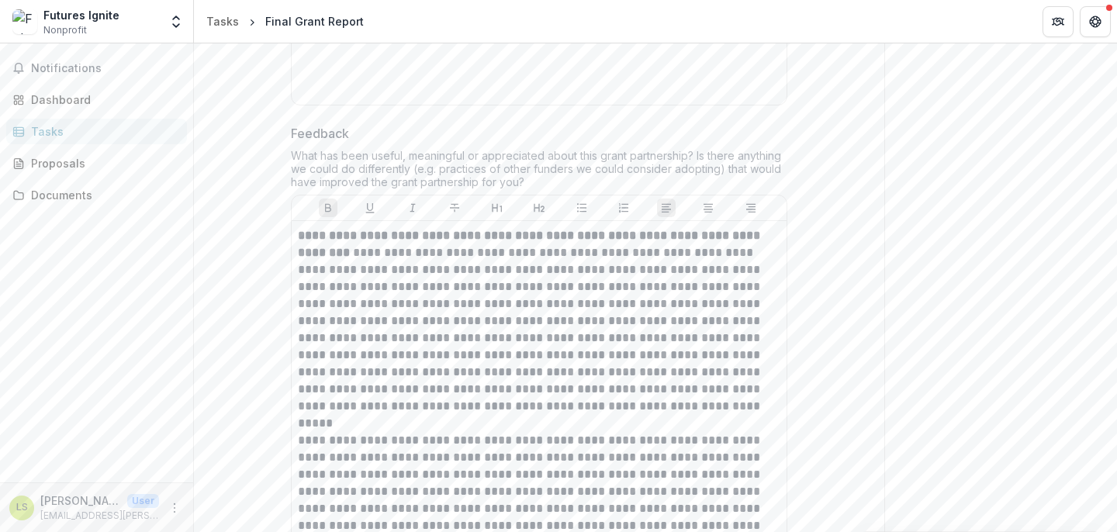
scroll to position [4267, 0]
